Goal: Task Accomplishment & Management: Complete application form

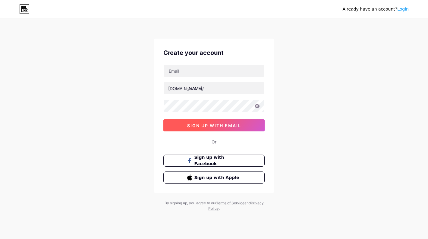
click at [207, 128] on button "sign up with email" at bounding box center [213, 125] width 101 height 12
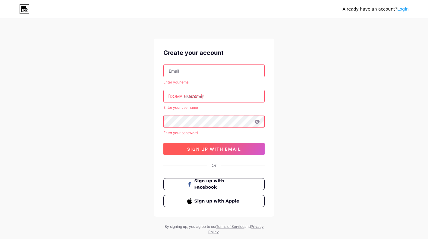
click at [209, 149] on span "sign up with email" at bounding box center [214, 148] width 54 height 5
click at [206, 71] on input "text" at bounding box center [213, 71] width 101 height 12
click at [128, 88] on div "Already have an account? Login Create your account Enter your email bio.link/ E…" at bounding box center [214, 127] width 428 height 254
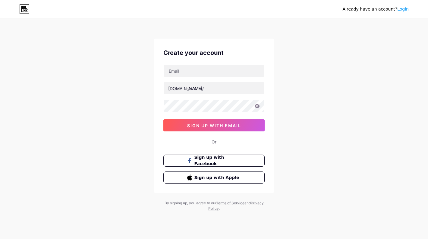
click at [81, 73] on div "Already have an account? Login Create your account [DOMAIN_NAME]/ sign up with …" at bounding box center [214, 115] width 428 height 230
click at [227, 129] on button "sign up with email" at bounding box center [213, 125] width 101 height 12
